Goal: Navigation & Orientation: Go to known website

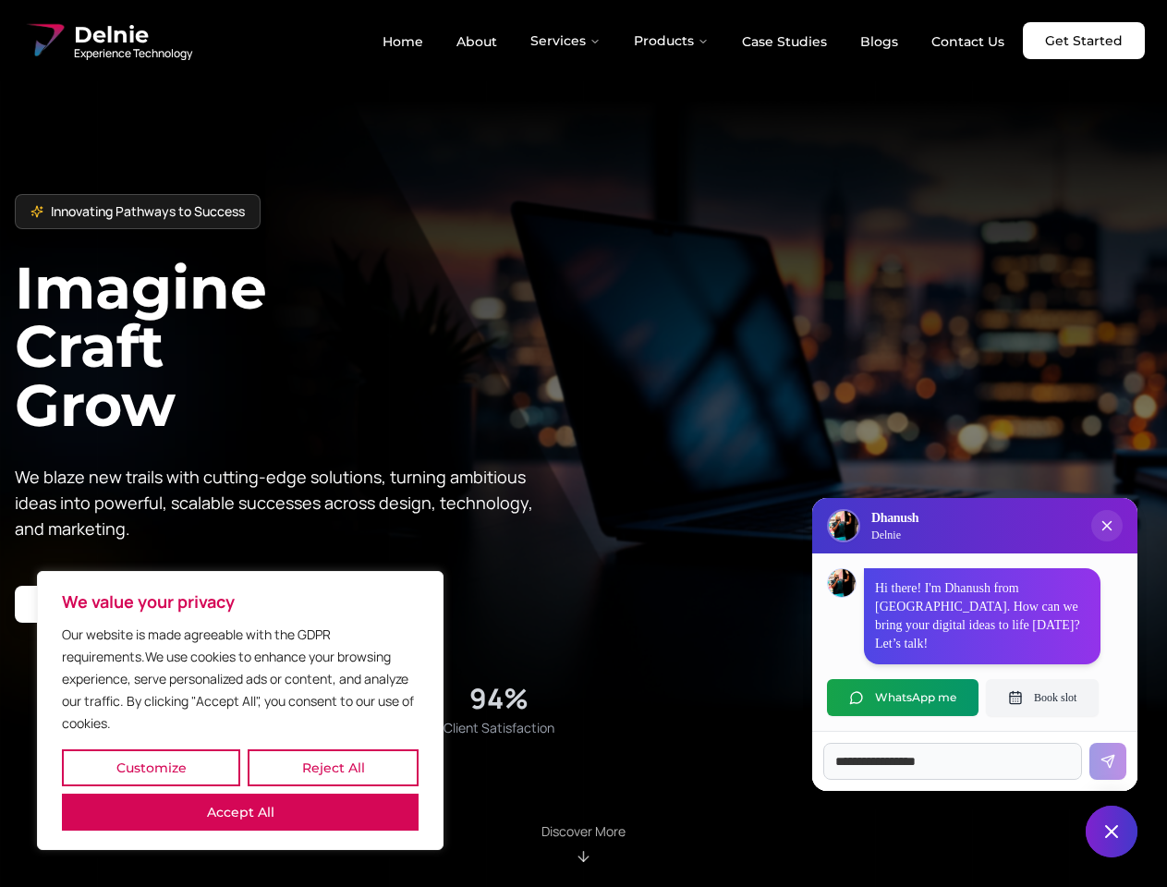
click at [151, 768] on button "Customize" at bounding box center [151, 767] width 178 height 37
click at [0, 0] on div at bounding box center [0, 0] width 0 height 0
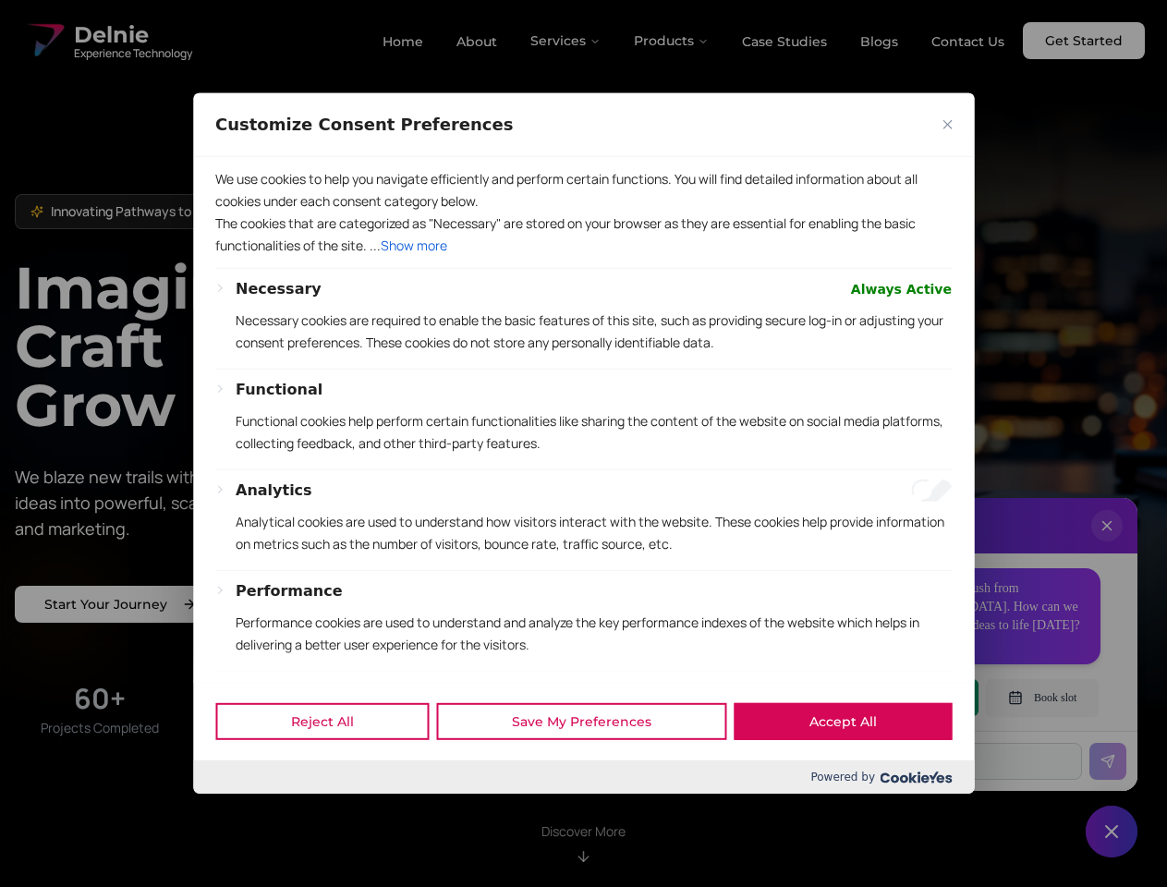
click at [240, 812] on div at bounding box center [583, 443] width 1167 height 887
click at [583, 443] on div at bounding box center [583, 443] width 1167 height 887
click at [566, 41] on div at bounding box center [583, 443] width 1167 height 887
click at [672, 41] on div at bounding box center [583, 443] width 1167 height 887
click at [1107, 544] on div at bounding box center [583, 443] width 1167 height 887
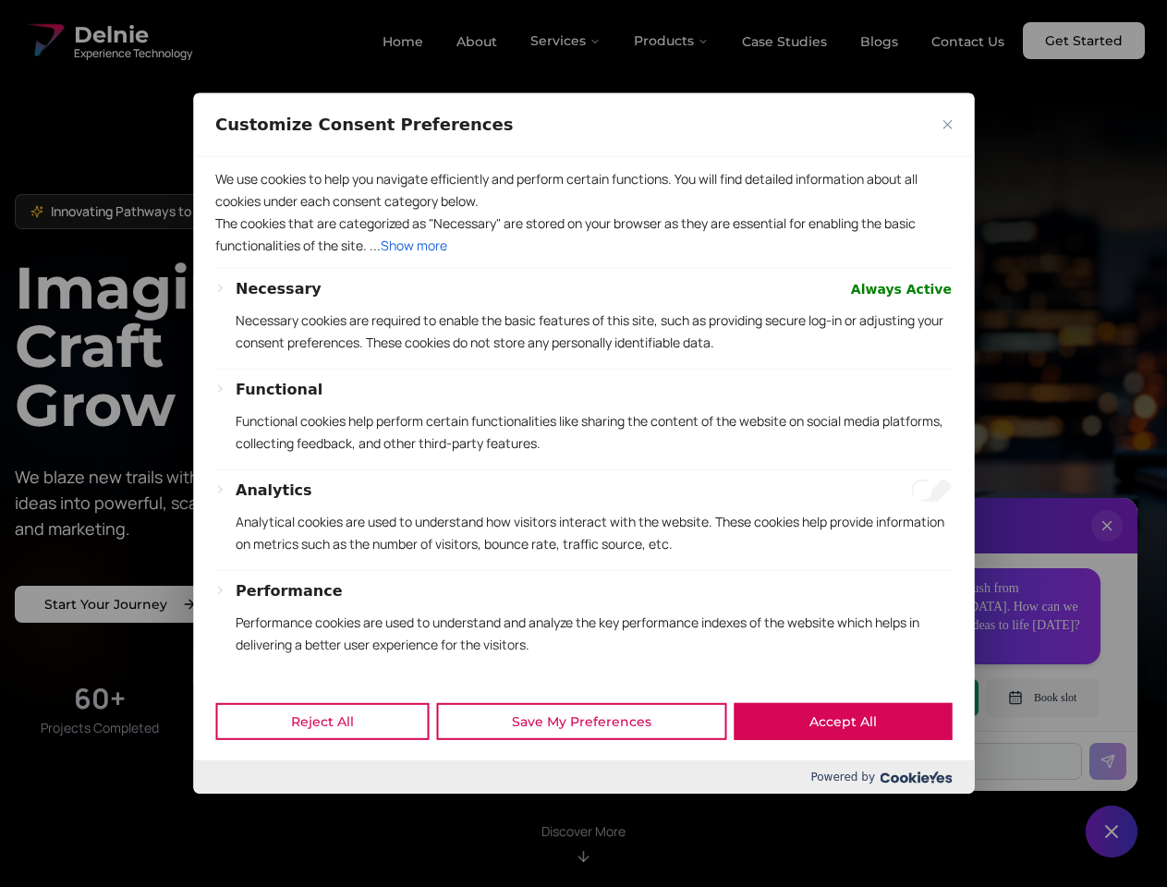
click at [903, 697] on div "Reject All Save My Preferences Accept All" at bounding box center [583, 721] width 781 height 79
click at [1042, 697] on div at bounding box center [583, 443] width 1167 height 887
click at [1111, 831] on div at bounding box center [583, 443] width 1167 height 887
